Goal: Connect with others: Connect with others

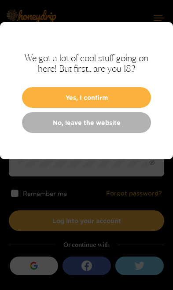
click at [129, 98] on button "Yes, I confirm" at bounding box center [86, 97] width 129 height 21
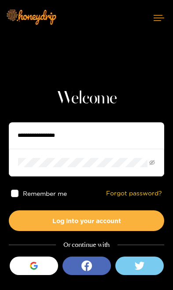
click at [38, 267] on div "button" at bounding box center [34, 266] width 17 height 17
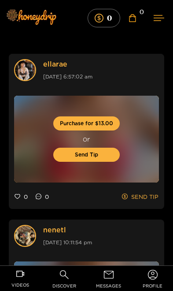
click at [114, 282] on span "messages" at bounding box center [108, 286] width 25 height 10
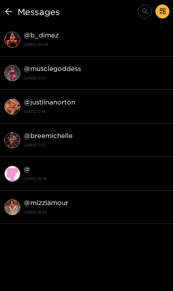
click at [43, 43] on strong "[DATE] 00:34" at bounding box center [96, 45] width 145 height 8
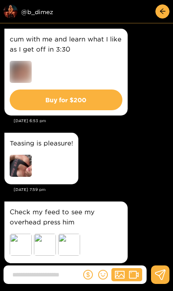
click at [41, 12] on div "Preview @ b_dimez" at bounding box center [53, 11] width 99 height 14
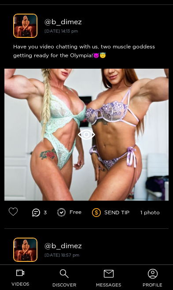
scroll to position [440, 0]
